Goal: Transaction & Acquisition: Download file/media

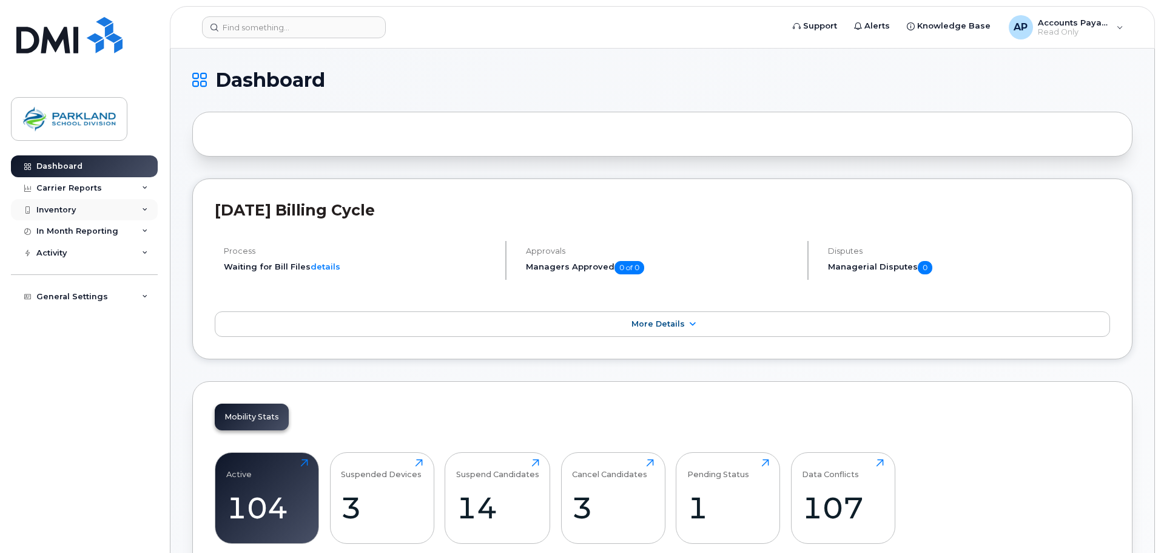
click at [42, 207] on div "Inventory" at bounding box center [55, 210] width 39 height 10
click at [69, 283] on div "In Month Reporting" at bounding box center [84, 278] width 147 height 22
click at [69, 186] on div "Carrier Reports" at bounding box center [69, 188] width 66 height 10
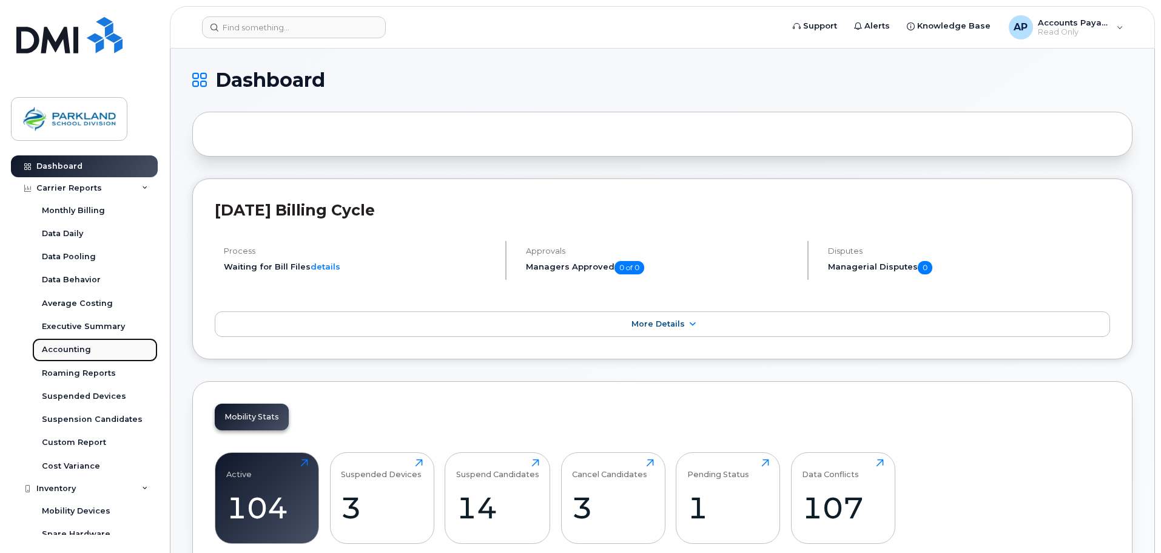
click at [70, 348] on div "Accounting" at bounding box center [66, 349] width 49 height 11
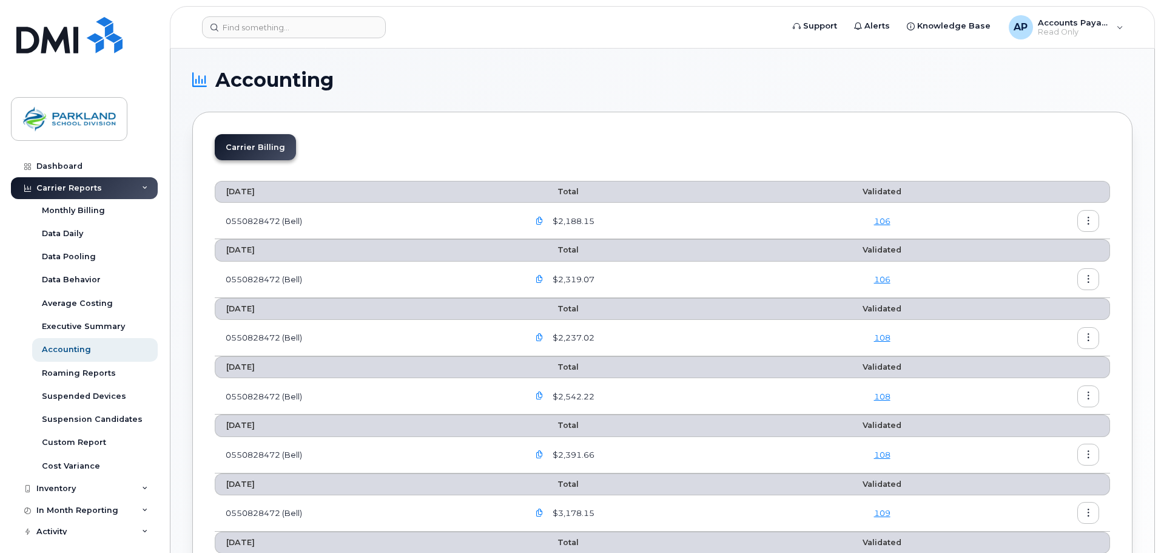
click at [544, 218] on icon "button" at bounding box center [540, 221] width 8 height 8
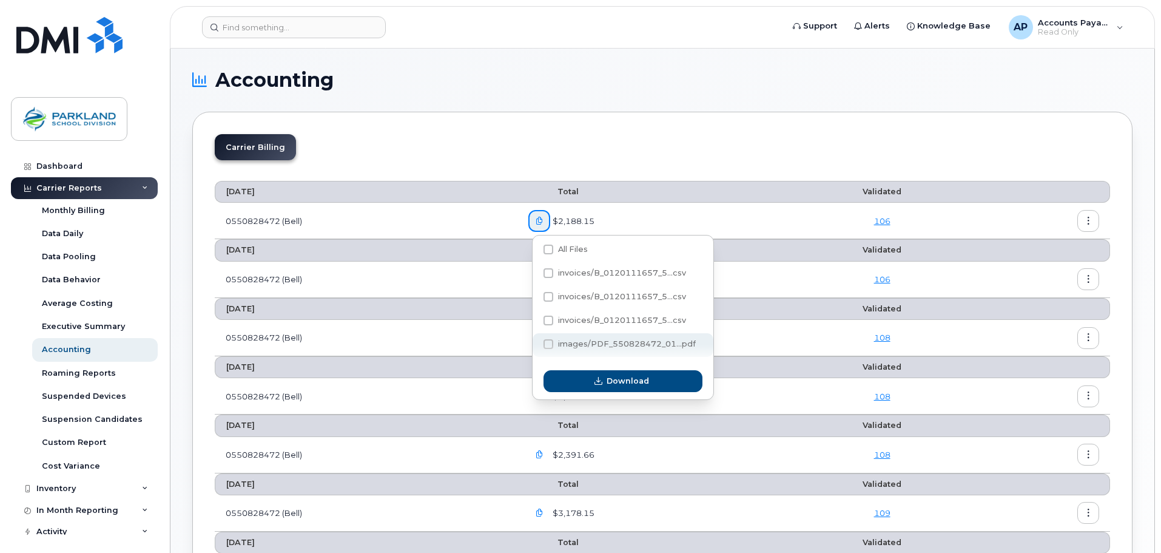
click at [582, 346] on span "images/PDF_550828472_01...pdf" at bounding box center [627, 343] width 138 height 9
click at [535, 346] on input "images/PDF_550828472_01...pdf" at bounding box center [532, 345] width 6 height 6
checkbox input "true"
click at [613, 383] on span "Download" at bounding box center [628, 381] width 42 height 12
